Goal: Task Accomplishment & Management: Complete application form

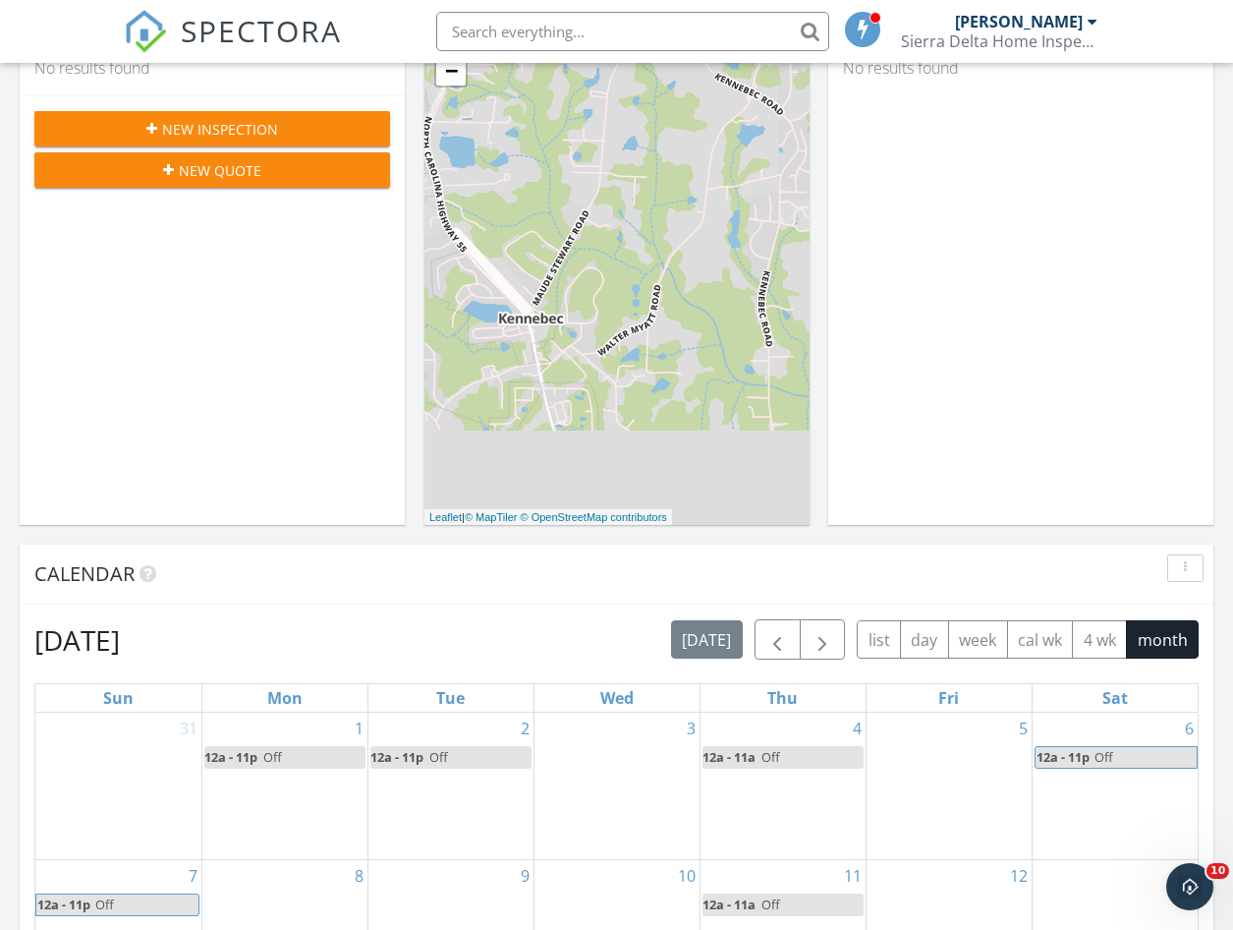
scroll to position [497, 0]
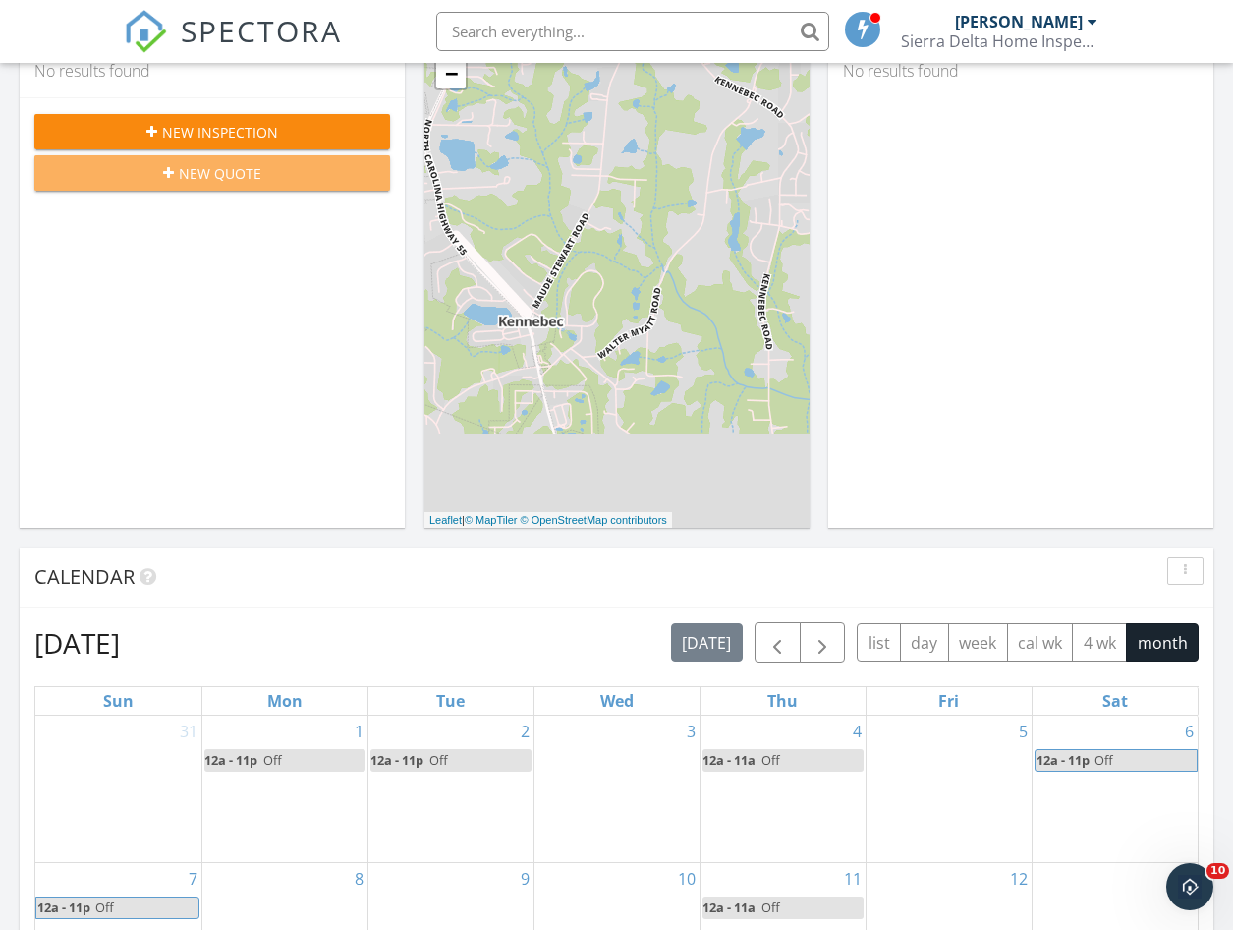
click at [248, 169] on span "New Quote" at bounding box center [220, 173] width 83 height 21
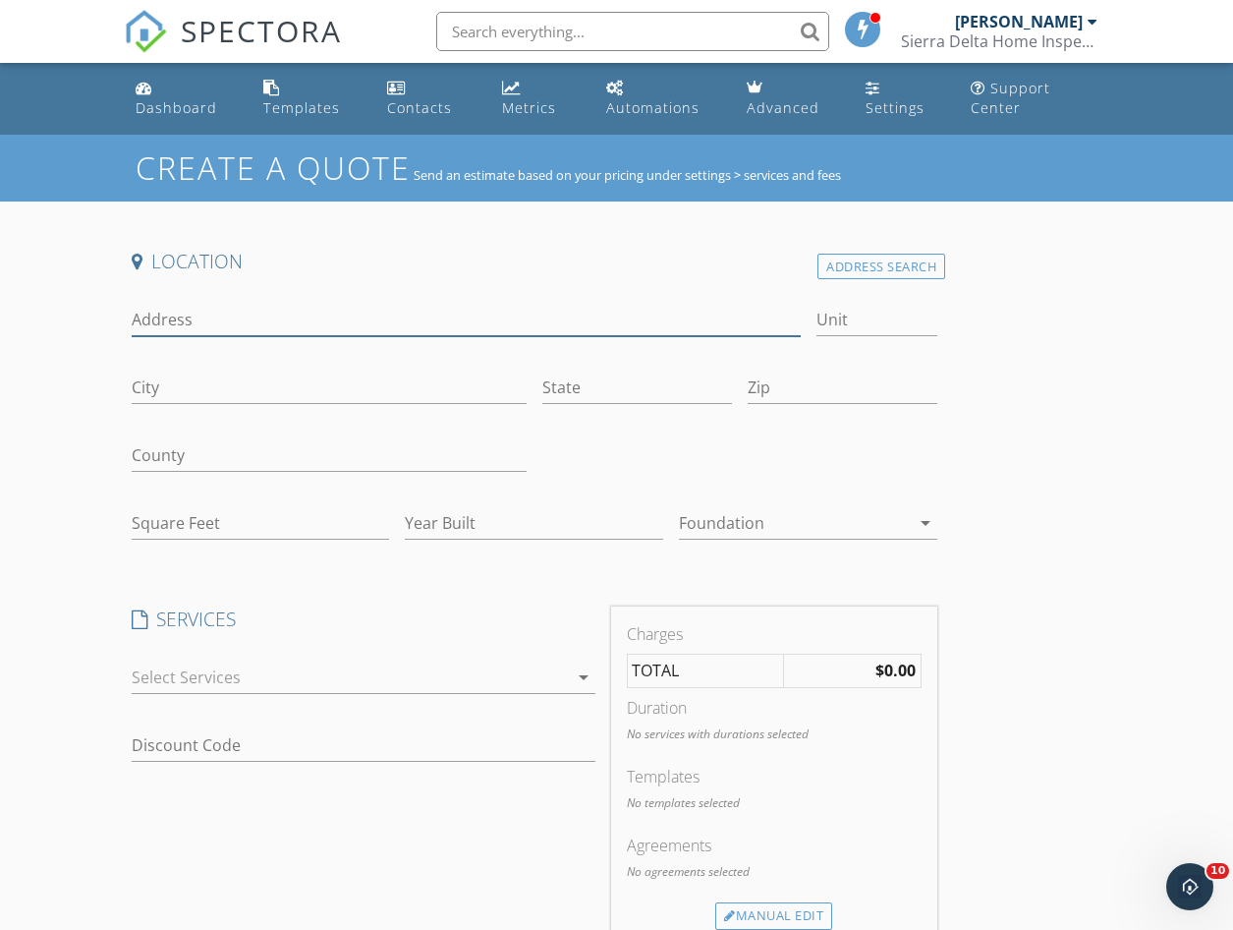
click at [202, 322] on input "Address" at bounding box center [466, 320] width 669 height 32
paste input "[STREET_ADDRESS]"
type input "[STREET_ADDRESS]"
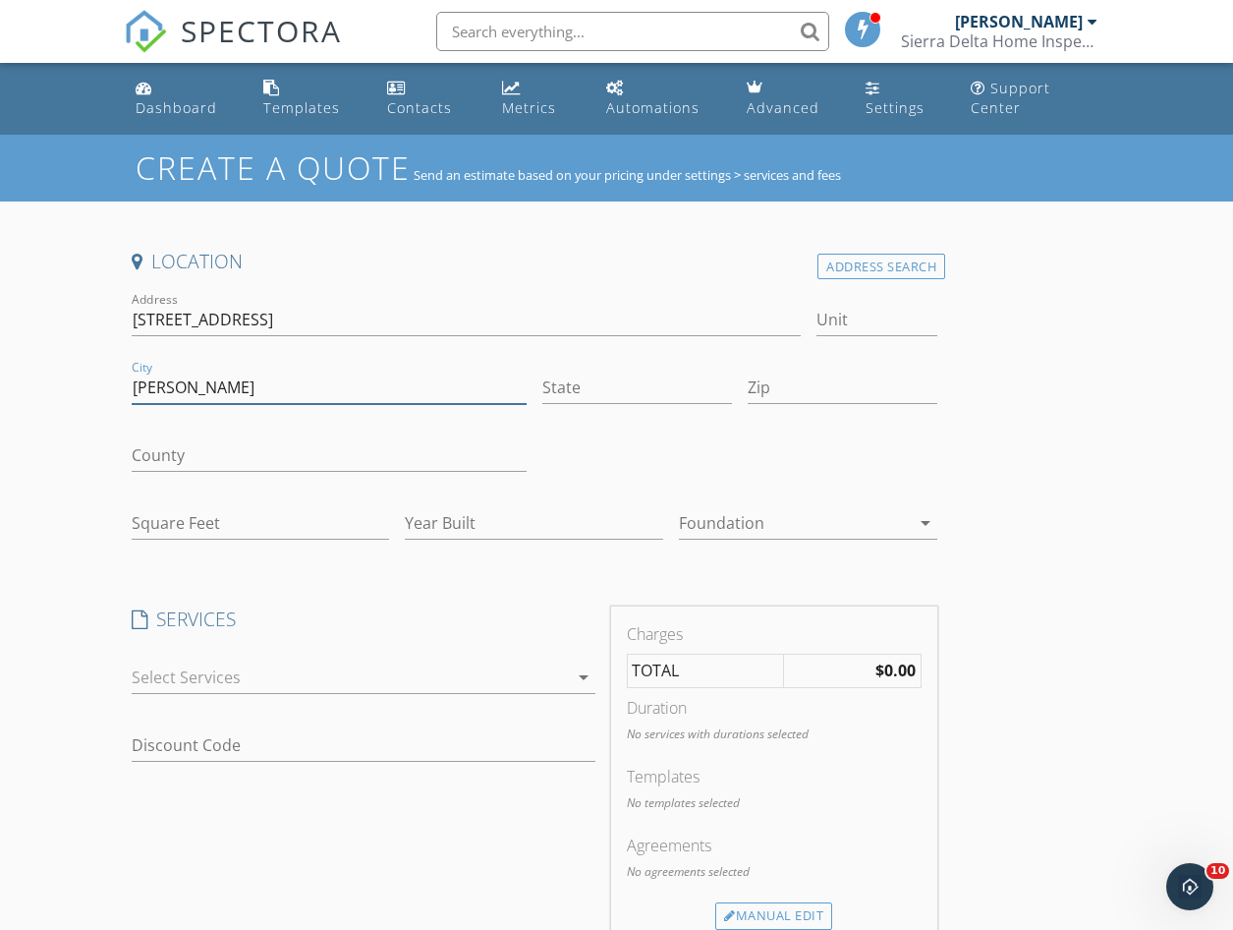
type input "[PERSON_NAME]"
type input "nc"
type input "28334"
click at [373, 591] on div "Location Address Search Address 864 Green Path rd Unit City dunn State nc Zip 2…" at bounding box center [535, 809] width 822 height 1121
drag, startPoint x: 284, startPoint y: 324, endPoint x: 124, endPoint y: 313, distance: 160.5
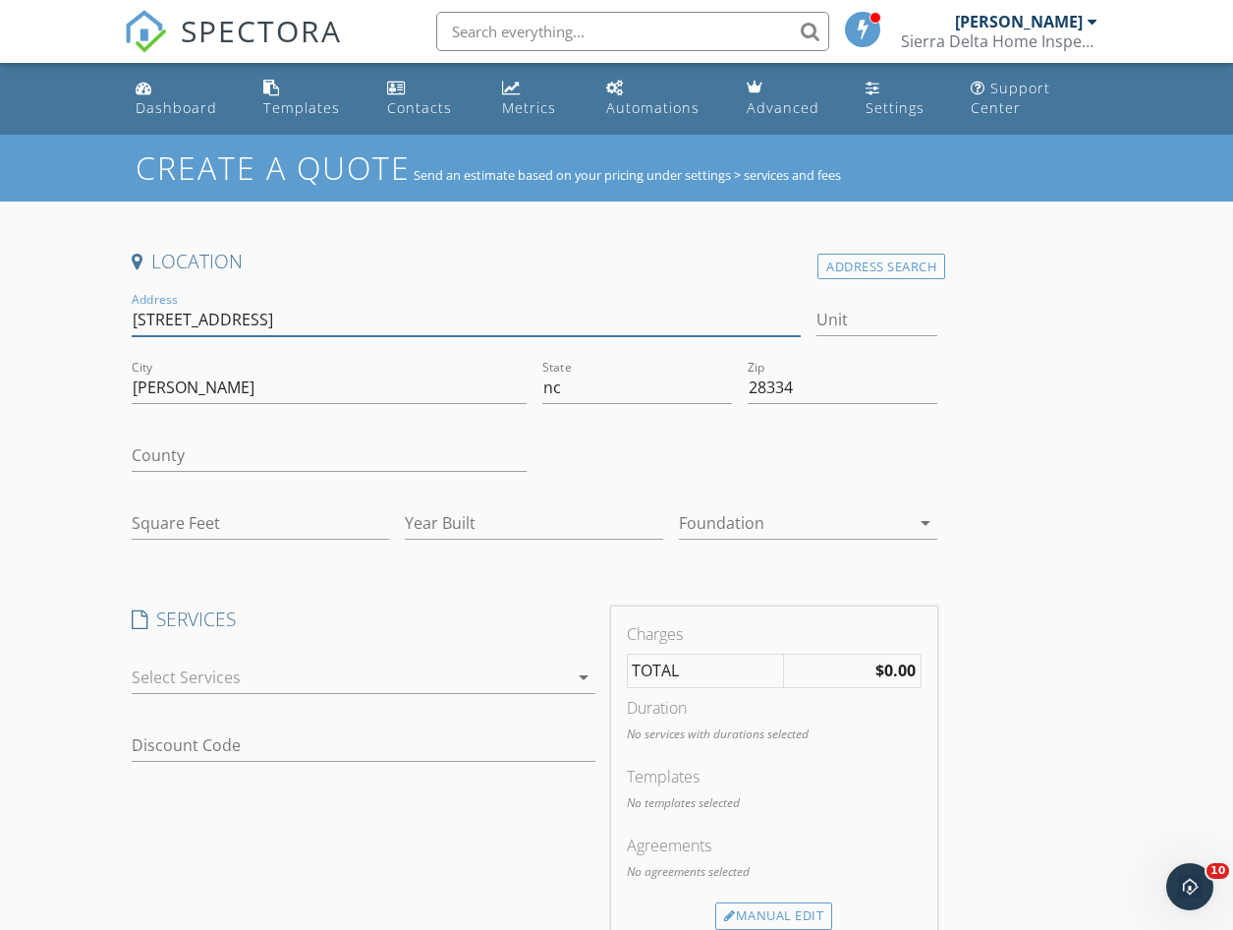
click at [124, 313] on div "Address 864 Green Path rd" at bounding box center [466, 322] width 685 height 68
click at [215, 525] on input "Square Feet" at bounding box center [261, 523] width 258 height 32
